Goal: Transaction & Acquisition: Book appointment/travel/reservation

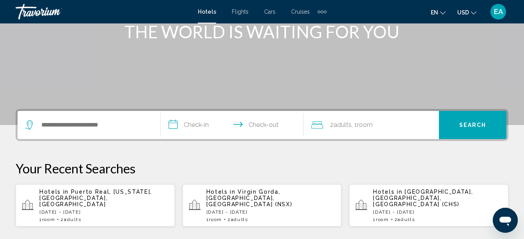
scroll to position [125, 0]
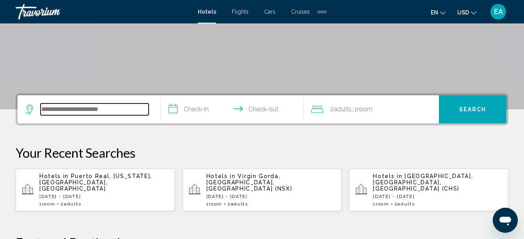
click at [90, 104] on input "Search widget" at bounding box center [95, 109] width 108 height 12
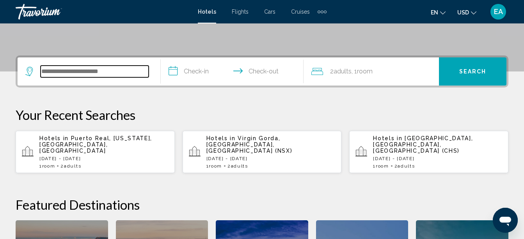
scroll to position [193, 0]
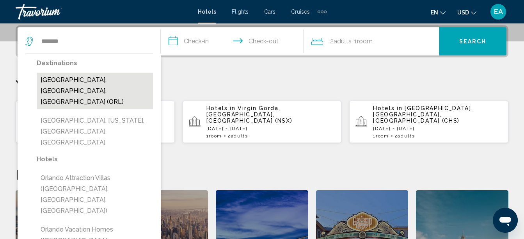
click at [86, 81] on button "[GEOGRAPHIC_DATA], [GEOGRAPHIC_DATA], [GEOGRAPHIC_DATA] (ORL)" at bounding box center [95, 91] width 116 height 37
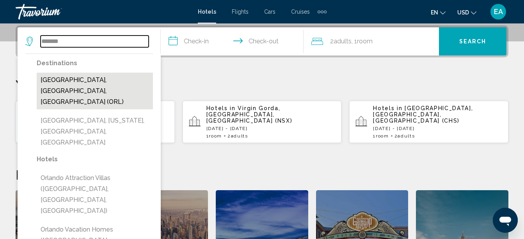
type input "**********"
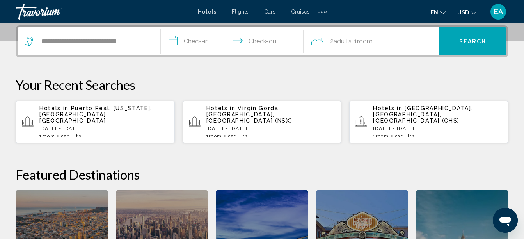
click at [196, 38] on input "**********" at bounding box center [234, 42] width 146 height 30
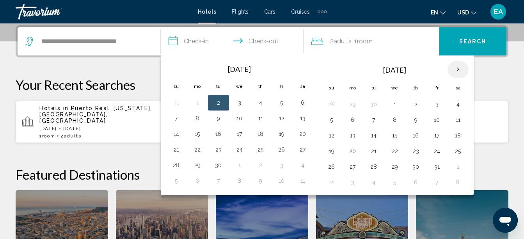
click at [458, 71] on th "Next month" at bounding box center [458, 69] width 21 height 17
click at [438, 138] on button "16" at bounding box center [437, 135] width 12 height 11
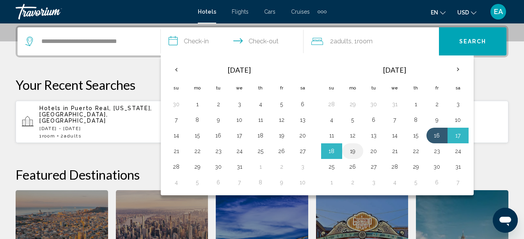
click at [354, 153] on button "19" at bounding box center [353, 151] width 12 height 11
type input "**********"
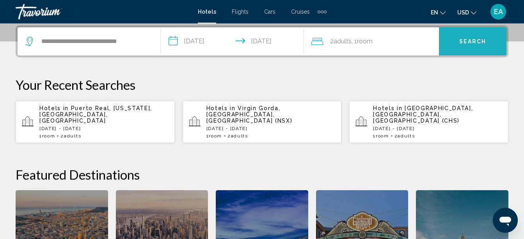
click at [458, 47] on button "Search" at bounding box center [473, 41] width 68 height 28
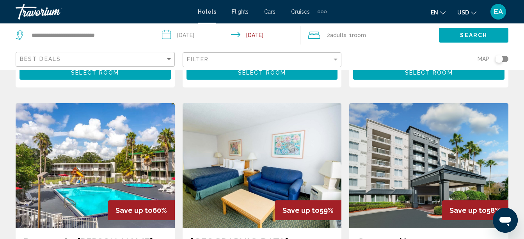
scroll to position [297, 0]
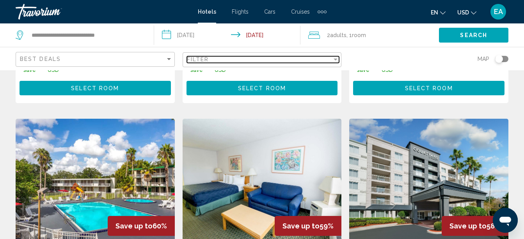
click at [322, 60] on div "Filter" at bounding box center [260, 59] width 146 height 6
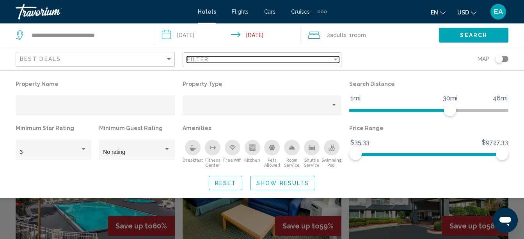
click at [322, 60] on div "Filter" at bounding box center [260, 59] width 146 height 6
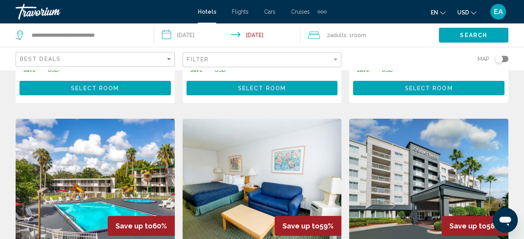
click at [367, 53] on div "Map" at bounding box center [428, 58] width 159 height 23
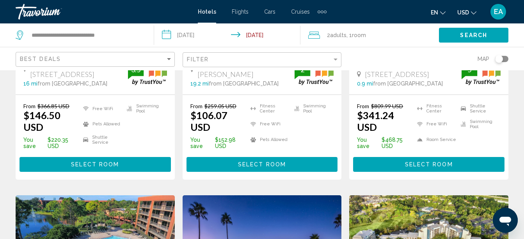
scroll to position [547, 0]
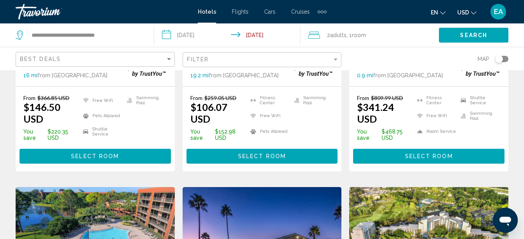
click at [57, 14] on div "Travorium" at bounding box center [55, 12] width 78 height 16
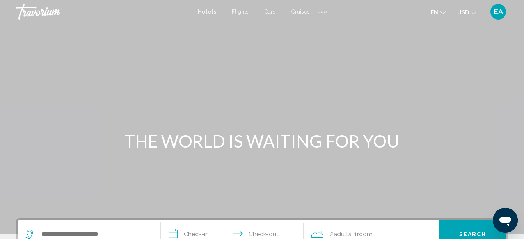
click at [324, 14] on div "Extra navigation items" at bounding box center [322, 12] width 9 height 12
click at [362, 25] on div "Main content" at bounding box center [262, 117] width 524 height 234
click at [292, 7] on div "Hotels Flights Cars Cruises Activities Hotels Flights Cars Cruises Activities" at bounding box center [262, 11] width 129 height 12
click at [300, 10] on span "Cruises" at bounding box center [300, 12] width 19 height 6
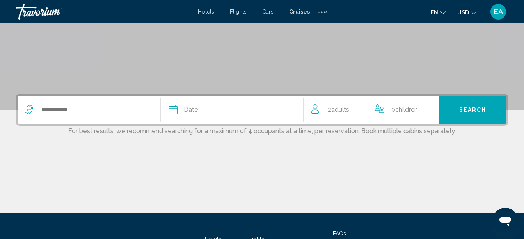
scroll to position [125, 0]
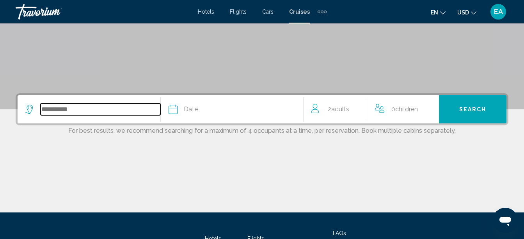
click at [112, 111] on input "Search widget" at bounding box center [101, 109] width 120 height 12
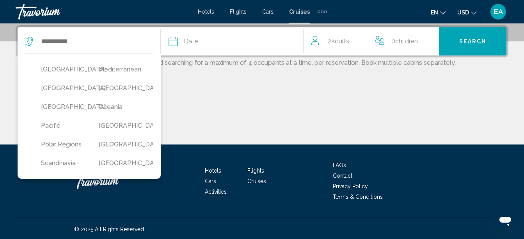
scroll to position [212, 0]
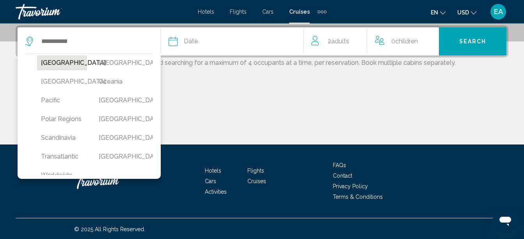
click at [56, 70] on button "[GEOGRAPHIC_DATA]" at bounding box center [62, 62] width 50 height 15
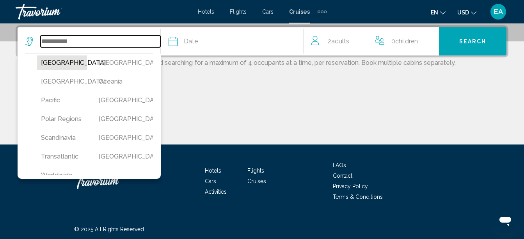
type input "******"
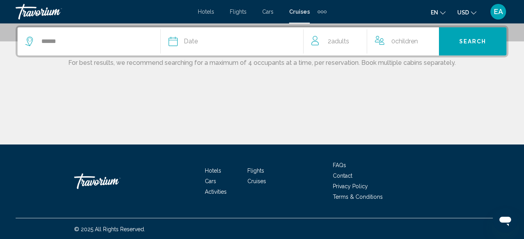
click at [201, 41] on div "Date" at bounding box center [236, 41] width 135 height 11
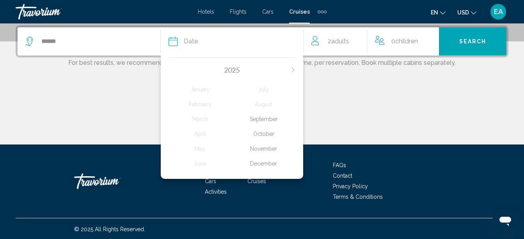
click at [294, 71] on icon "Next month" at bounding box center [293, 70] width 2 height 5
click at [269, 150] on div "November" at bounding box center [264, 149] width 64 height 14
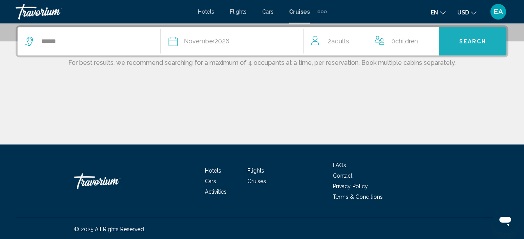
click at [455, 43] on button "Search" at bounding box center [473, 41] width 68 height 28
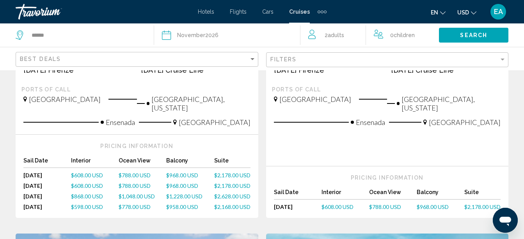
scroll to position [228, 0]
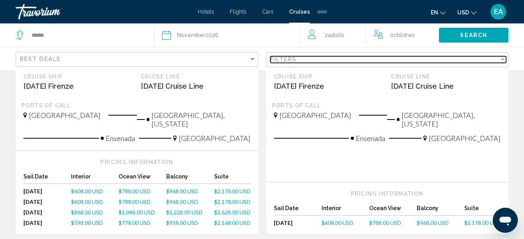
click at [402, 61] on div "Filters" at bounding box center [385, 59] width 229 height 6
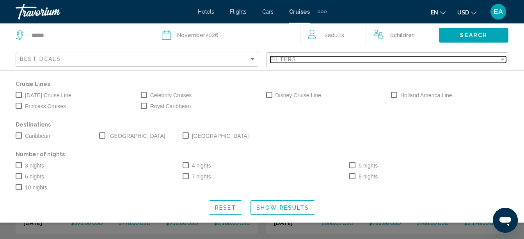
click at [402, 61] on div "Filters" at bounding box center [385, 59] width 229 height 6
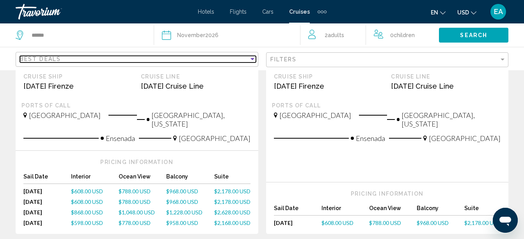
click at [231, 62] on div "Best Deals" at bounding box center [134, 59] width 229 height 6
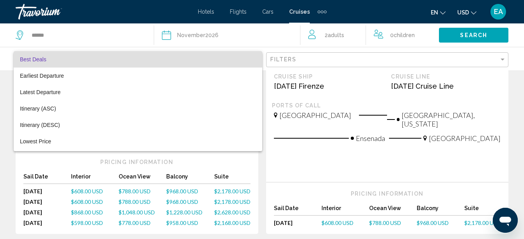
click at [231, 61] on span "Best Deals" at bounding box center [138, 59] width 236 height 16
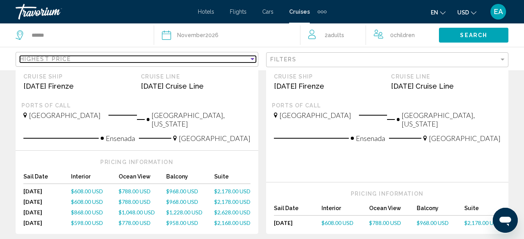
scroll to position [588, 0]
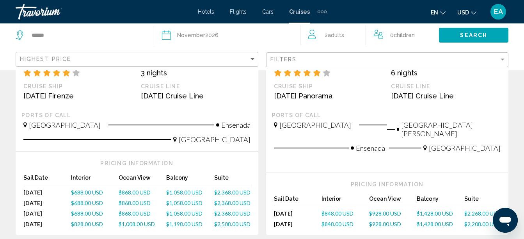
click at [519, 115] on div "Cruise Search Results - 31 cruises to [GEOGRAPHIC_DATA] [GEOGRAPHIC_DATA] [GEOG…" at bounding box center [262, 52] width 524 height 1107
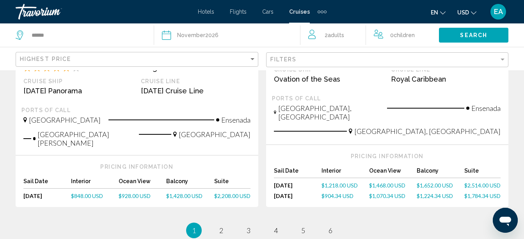
scroll to position [1024, 0]
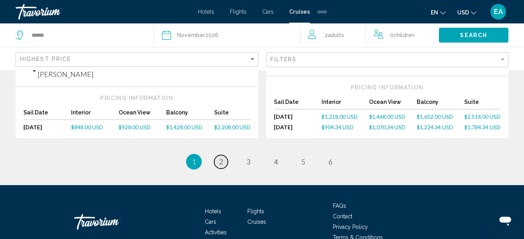
click at [223, 157] on span "2" at bounding box center [221, 161] width 4 height 9
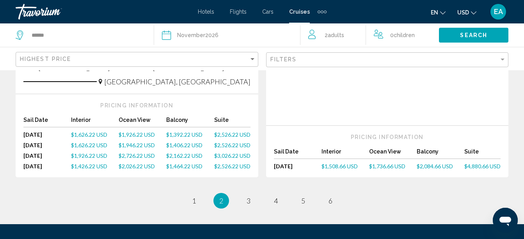
scroll to position [1046, 0]
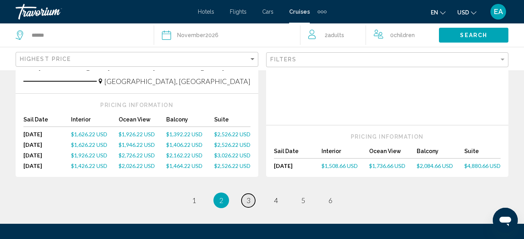
click at [251, 194] on link "page 3" at bounding box center [249, 201] width 14 height 14
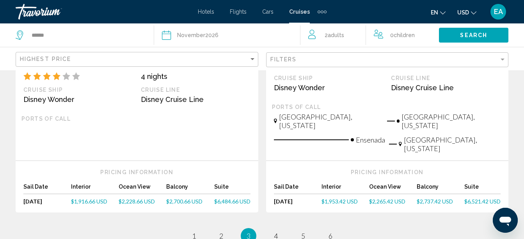
scroll to position [990, 0]
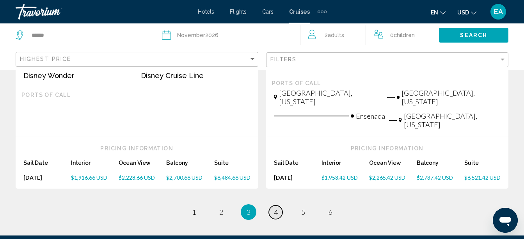
click at [278, 208] on span "4" at bounding box center [276, 212] width 4 height 9
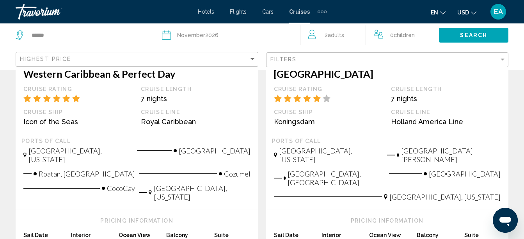
scroll to position [937, 0]
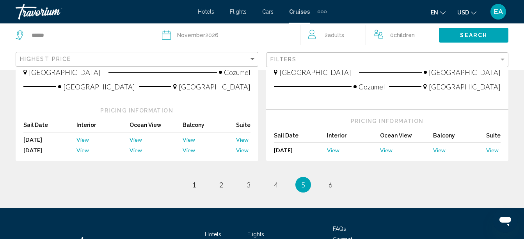
scroll to position [1000, 0]
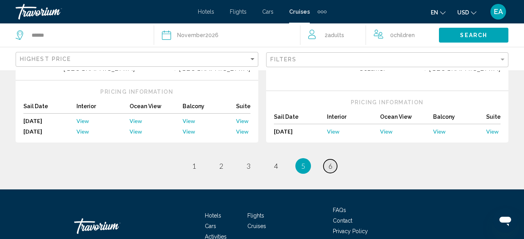
click at [331, 159] on link "page 6" at bounding box center [331, 166] width 14 height 14
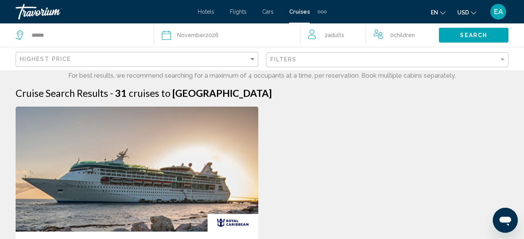
click at [210, 12] on span "Hotels" at bounding box center [206, 12] width 16 height 6
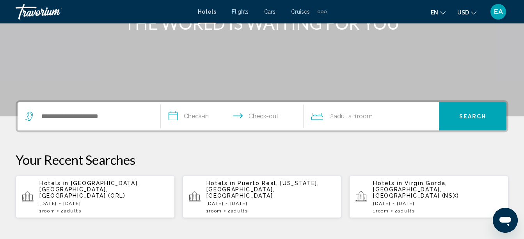
scroll to position [141, 0]
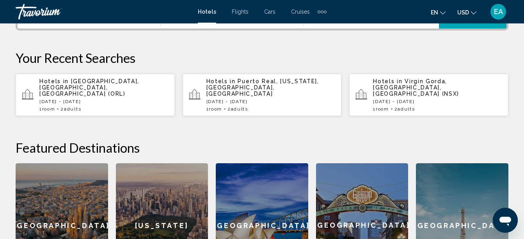
scroll to position [219, 0]
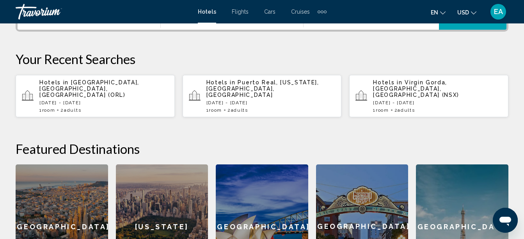
click at [78, 86] on p "Hotels in Orlando, FL, United States (ORL)" at bounding box center [103, 88] width 129 height 19
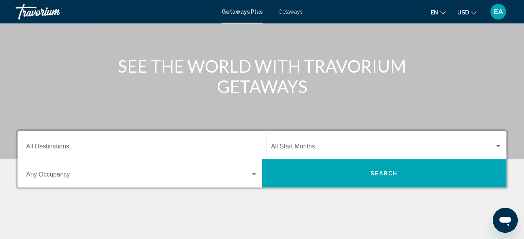
scroll to position [78, 0]
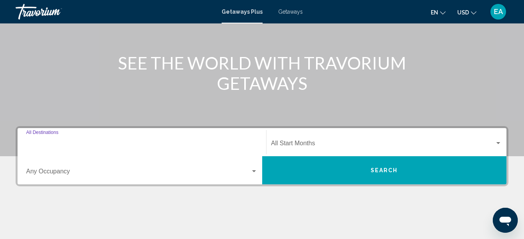
click at [250, 142] on input "Destination All Destinations" at bounding box center [142, 144] width 232 height 7
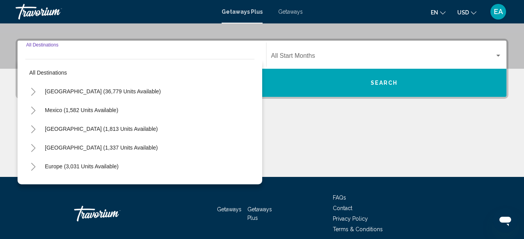
scroll to position [179, 0]
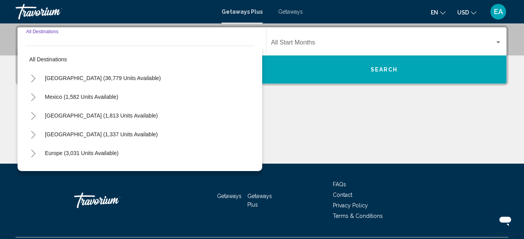
click at [35, 80] on icon "Toggle United States (36,779 units available)" at bounding box center [33, 79] width 6 height 8
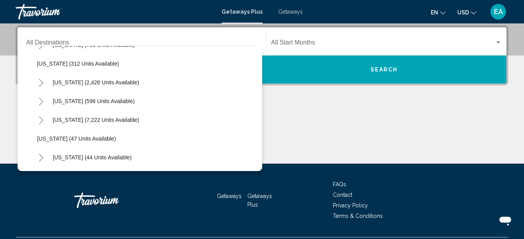
scroll to position [62, 0]
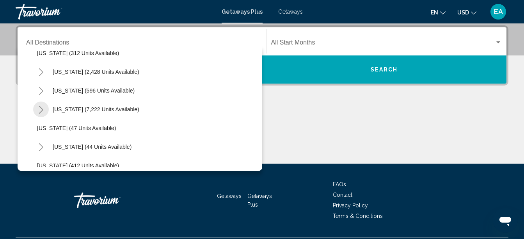
click at [41, 108] on icon "Toggle Florida (7,222 units available)" at bounding box center [41, 110] width 4 height 8
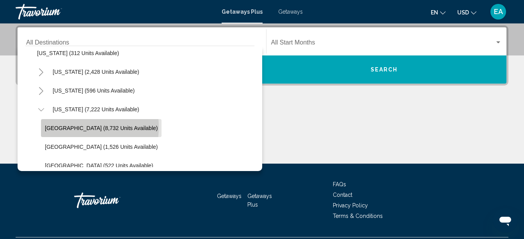
click at [67, 127] on span "Orlando & Disney Area (8,732 units available)" at bounding box center [101, 128] width 113 height 6
type input "**********"
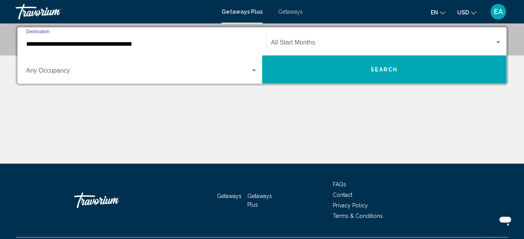
click at [305, 43] on span "Search widget" at bounding box center [383, 44] width 224 height 7
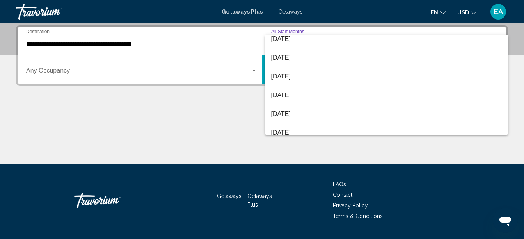
scroll to position [87, 0]
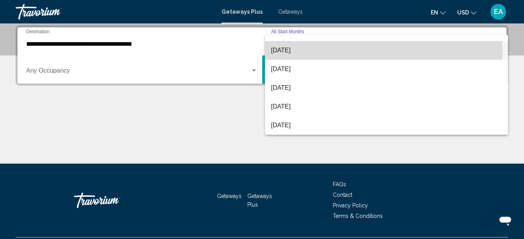
click at [320, 48] on span "January 2026" at bounding box center [386, 50] width 231 height 19
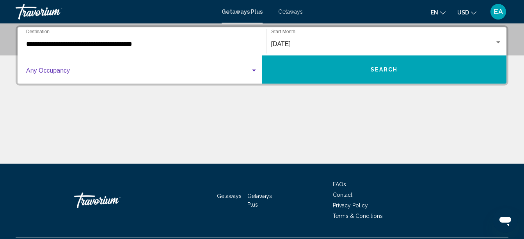
click at [245, 69] on span "Search widget" at bounding box center [138, 72] width 225 height 7
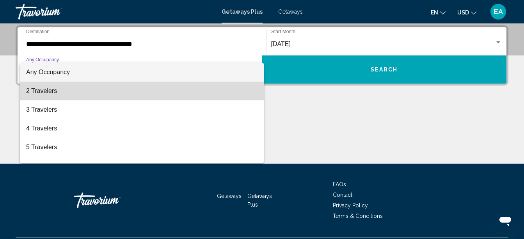
click at [228, 88] on span "2 Travelers" at bounding box center [142, 91] width 232 height 19
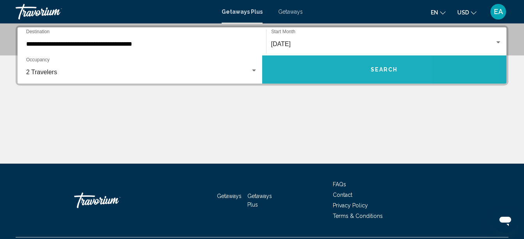
click at [321, 71] on button "Search" at bounding box center [384, 69] width 245 height 28
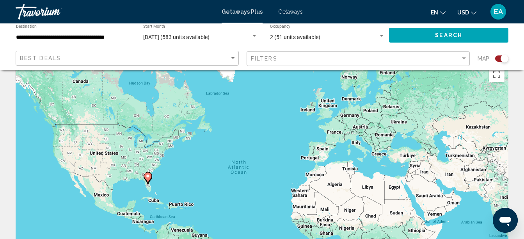
scroll to position [31, 0]
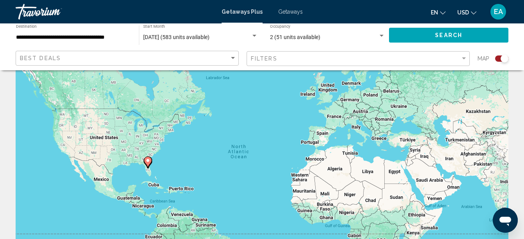
click at [520, 53] on div "**********" at bounding box center [262, 46] width 524 height 47
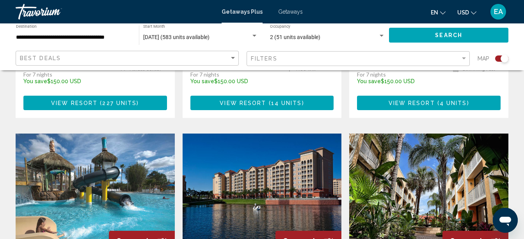
scroll to position [1062, 0]
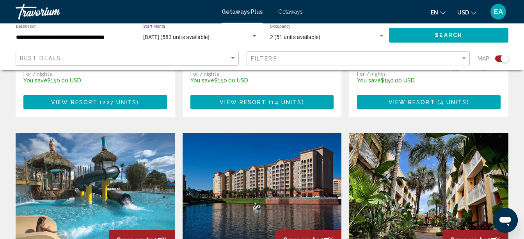
click at [210, 37] on span "January 2026 (583 units available)" at bounding box center [176, 37] width 66 height 6
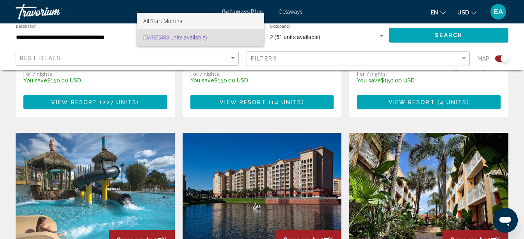
click at [194, 22] on span "All Start Months" at bounding box center [200, 21] width 115 height 16
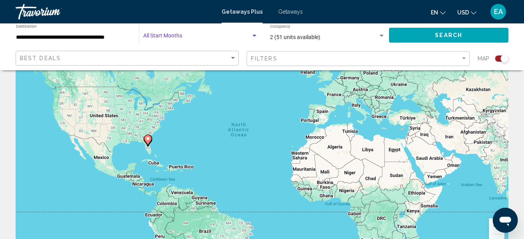
scroll to position [0, 0]
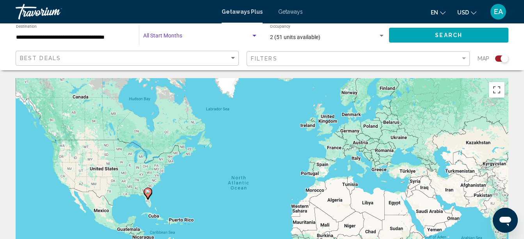
click at [164, 34] on span "Search widget" at bounding box center [197, 37] width 108 height 6
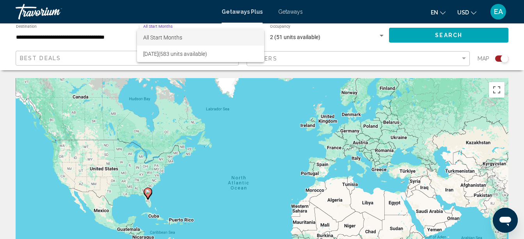
click at [286, 60] on div at bounding box center [262, 119] width 524 height 239
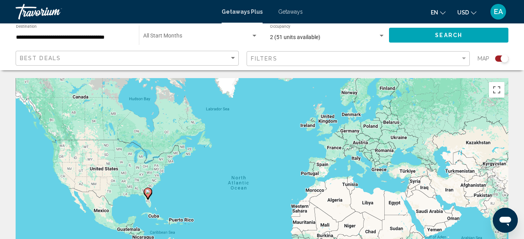
click at [255, 37] on div "Search widget" at bounding box center [254, 36] width 7 height 6
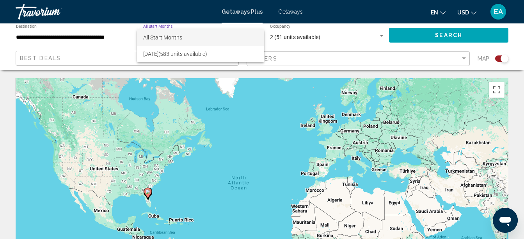
click at [255, 37] on span "All Start Months" at bounding box center [200, 37] width 115 height 16
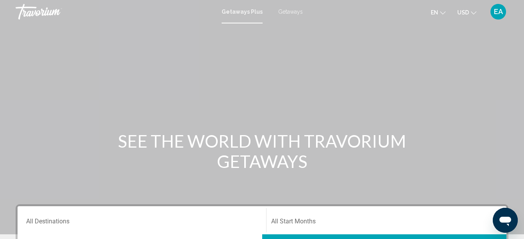
click at [289, 11] on span "Getaways" at bounding box center [290, 12] width 25 height 6
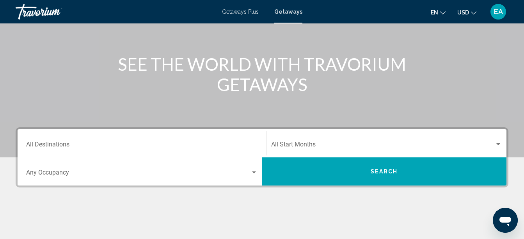
scroll to position [78, 0]
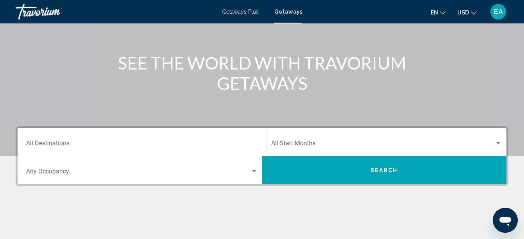
click at [157, 143] on input "Destination All Destinations" at bounding box center [142, 144] width 232 height 7
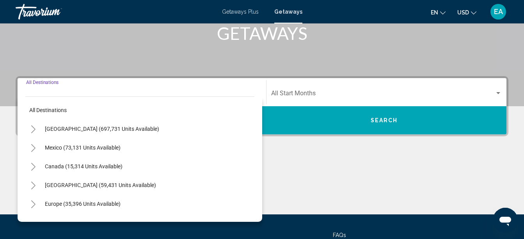
scroll to position [179, 0]
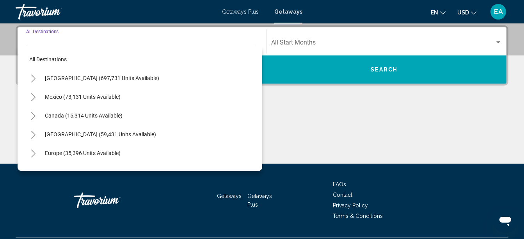
click at [35, 78] on icon "Toggle United States (697,731 units available)" at bounding box center [33, 79] width 6 height 8
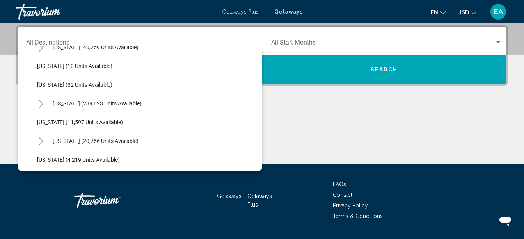
scroll to position [125, 0]
click at [41, 102] on icon "Toggle Florida (239,623 units available)" at bounding box center [41, 104] width 4 height 8
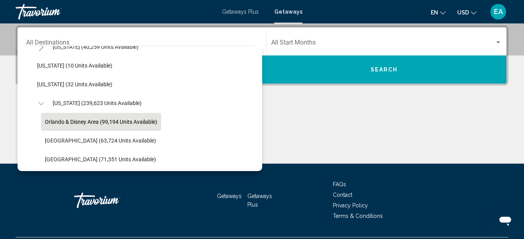
click at [55, 118] on button "Orlando & Disney Area (99,194 units available)" at bounding box center [101, 122] width 120 height 18
type input "**********"
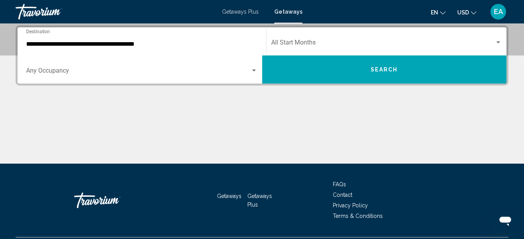
click at [300, 50] on div "Start Month All Start Months" at bounding box center [386, 41] width 231 height 25
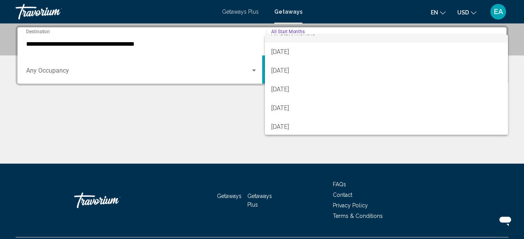
scroll to position [16, 0]
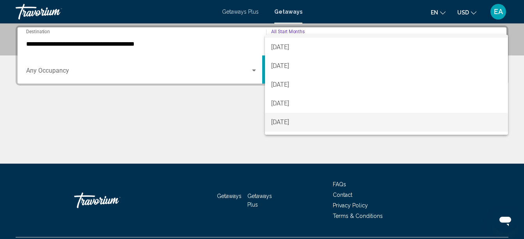
click at [337, 128] on span "January 2026" at bounding box center [386, 122] width 231 height 19
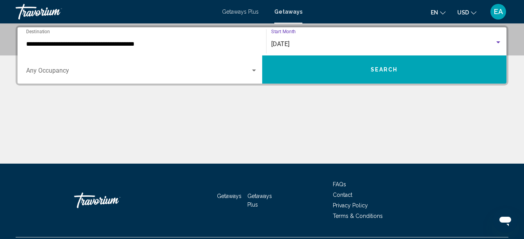
click at [396, 46] on div "January 2026" at bounding box center [383, 44] width 224 height 7
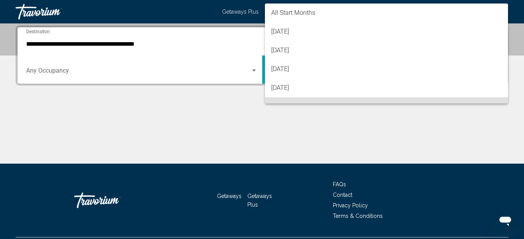
scroll to position [62, 0]
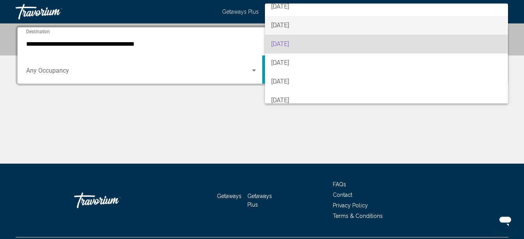
click at [353, 23] on span "December 2025" at bounding box center [386, 25] width 231 height 19
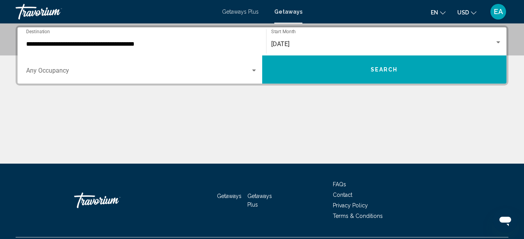
click at [208, 66] on div "Occupancy Any Occupancy" at bounding box center [142, 69] width 232 height 25
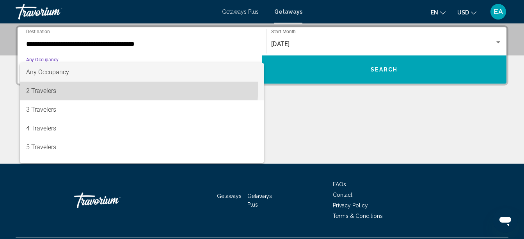
click at [130, 87] on span "2 Travelers" at bounding box center [142, 91] width 232 height 19
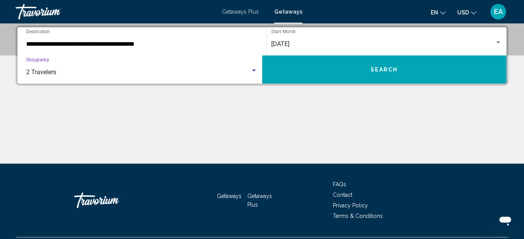
click at [301, 68] on button "Search" at bounding box center [384, 69] width 245 height 28
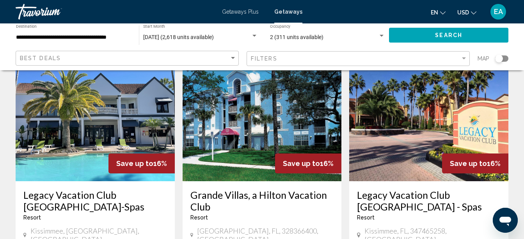
scroll to position [906, 0]
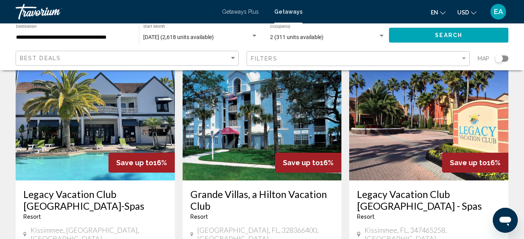
click at [248, 35] on div "December 2025 (2,618 units available)" at bounding box center [197, 37] width 108 height 6
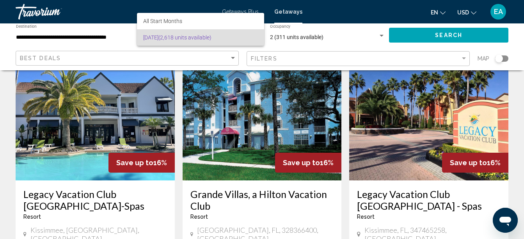
click at [274, 50] on div at bounding box center [262, 119] width 524 height 239
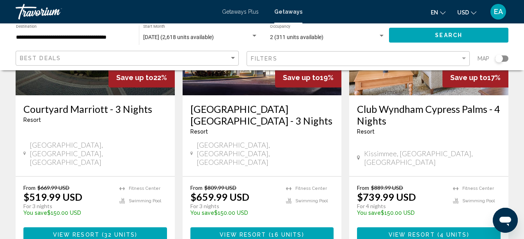
scroll to position [0, 0]
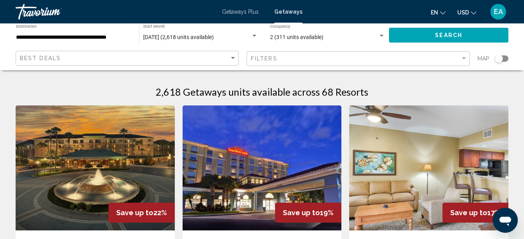
click at [214, 36] on span "December 2025 (2,618 units available)" at bounding box center [178, 37] width 71 height 6
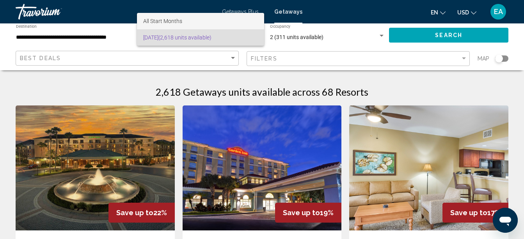
click at [225, 24] on span "All Start Months" at bounding box center [200, 21] width 115 height 16
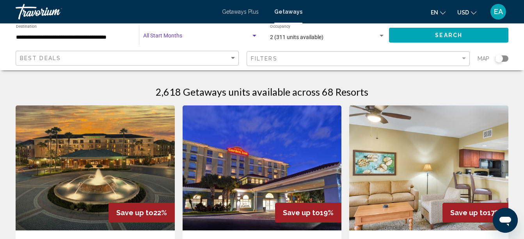
click at [417, 31] on button "Search" at bounding box center [448, 35] width 119 height 14
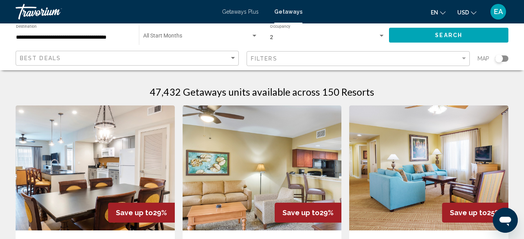
click at [253, 37] on div "Search widget" at bounding box center [254, 36] width 7 height 6
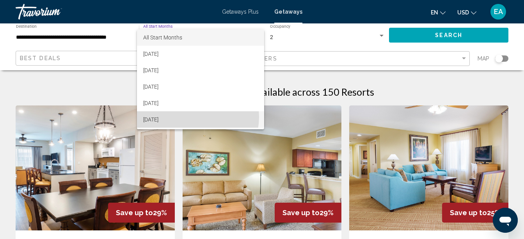
click at [191, 117] on span "January 2026" at bounding box center [200, 119] width 115 height 16
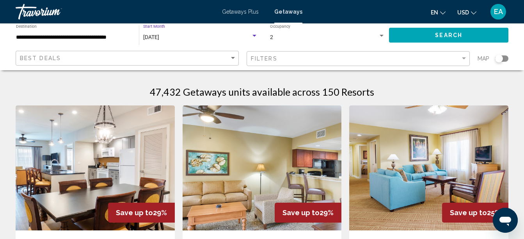
click at [442, 41] on button "Search" at bounding box center [448, 35] width 119 height 14
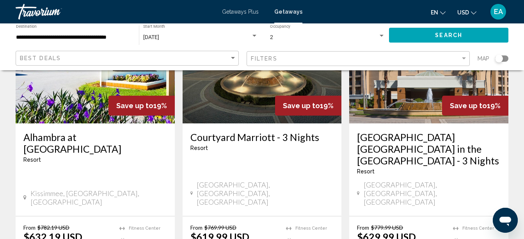
scroll to position [1046, 0]
